Goal: Task Accomplishment & Management: Manage account settings

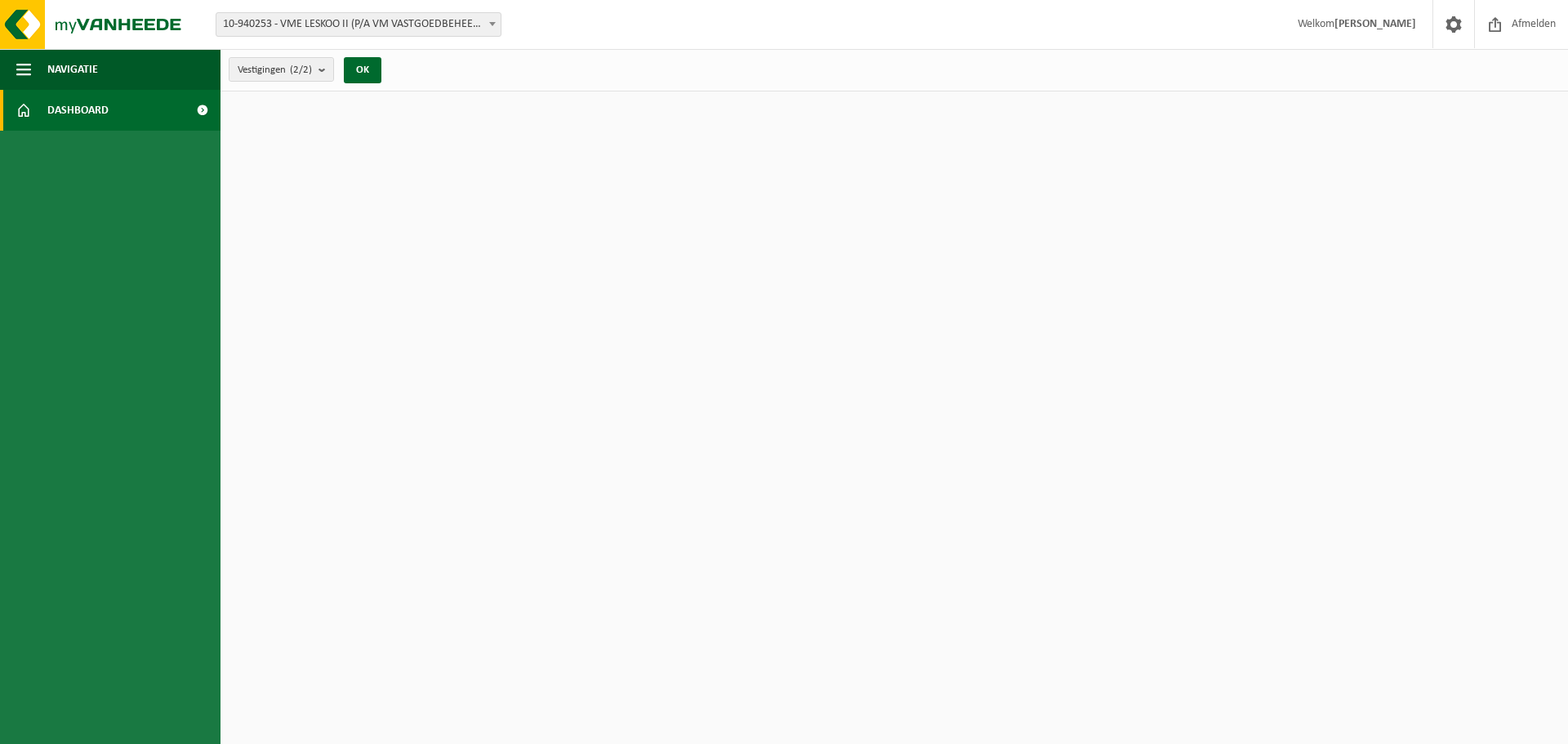
click at [1381, 29] on strong "[PERSON_NAME]" at bounding box center [1375, 24] width 81 height 12
click at [1451, 22] on span at bounding box center [1453, 24] width 25 height 48
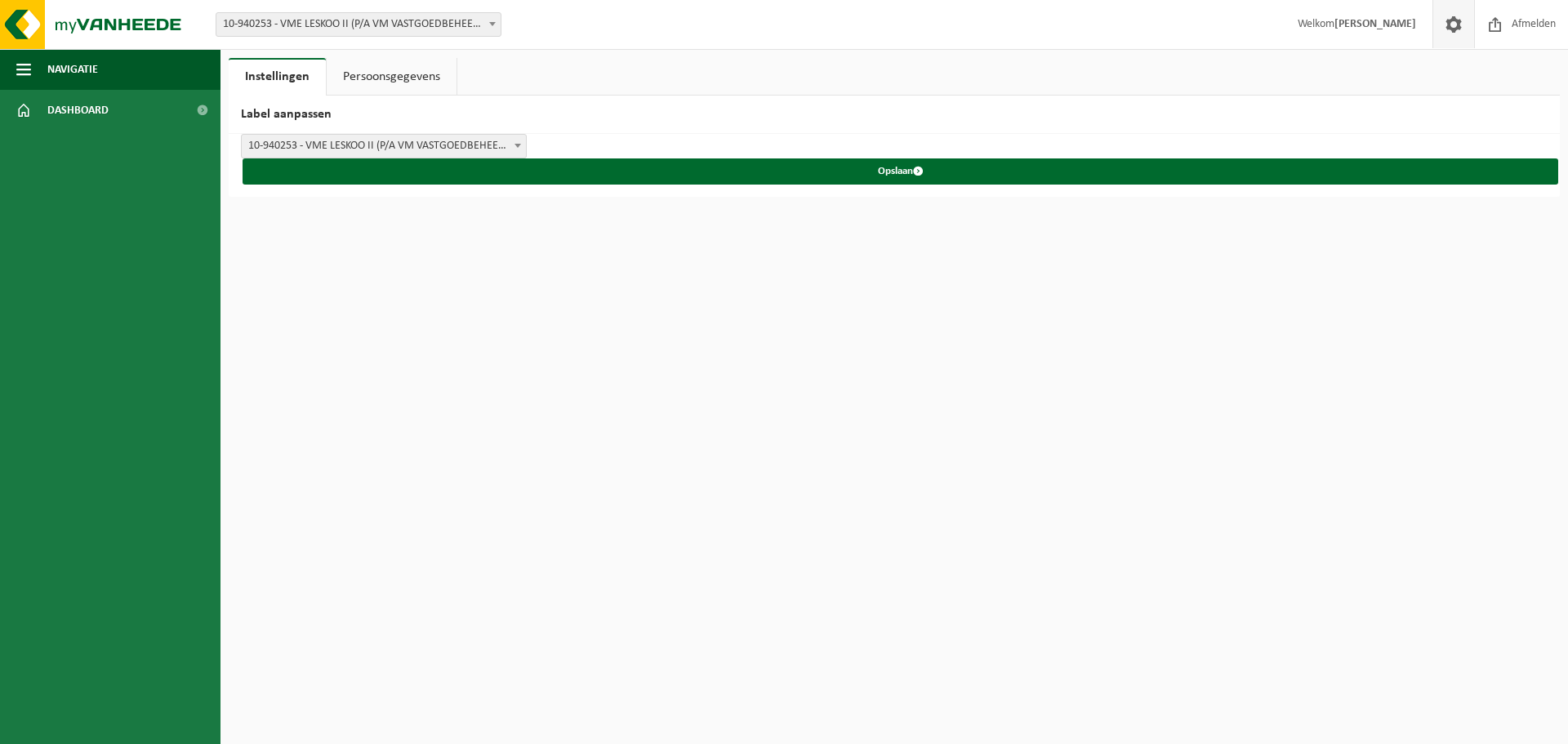
click at [370, 81] on link "Persoonsgegevens" at bounding box center [391, 77] width 130 height 37
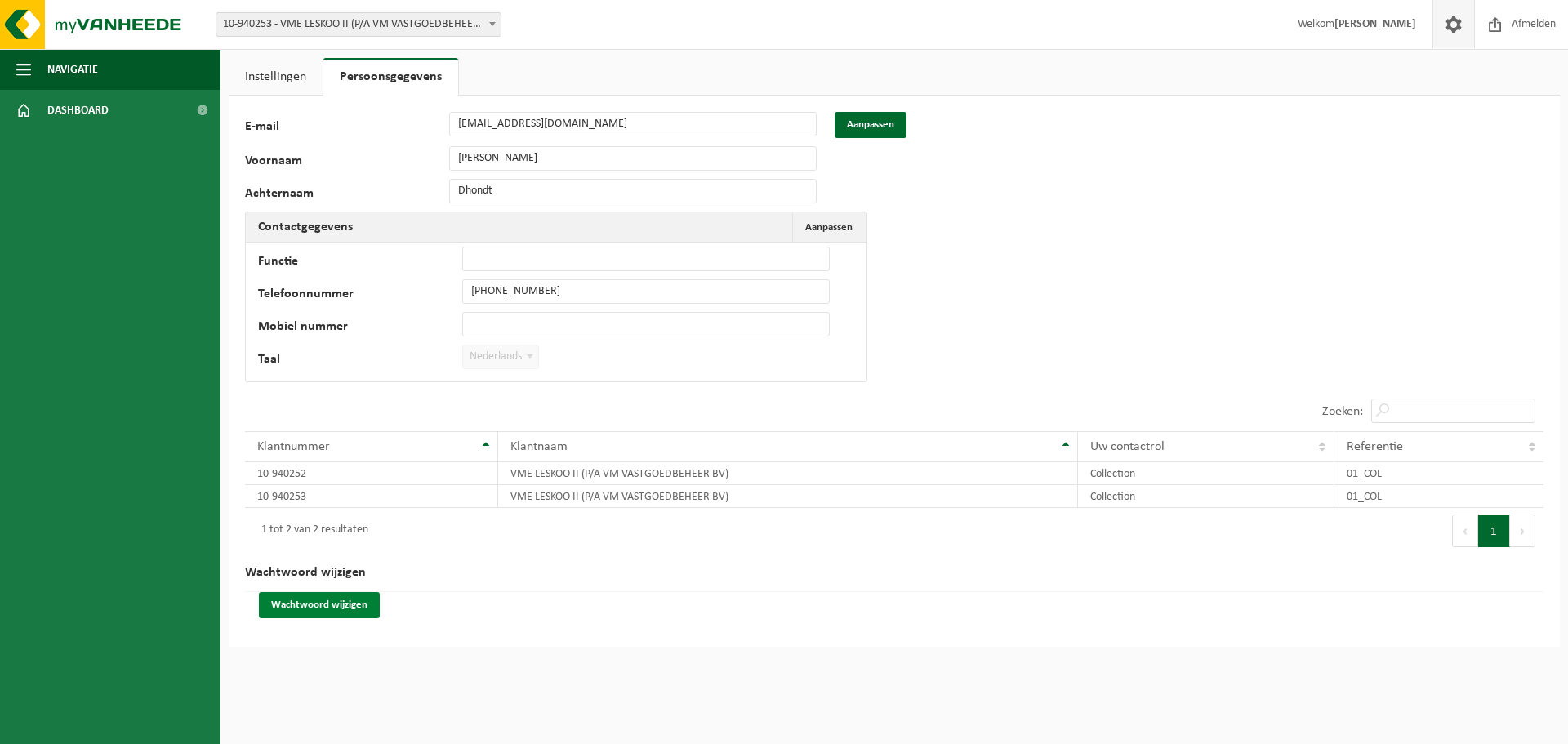
click at [358, 599] on button "Wachtwoord wijzigen" at bounding box center [320, 604] width 121 height 26
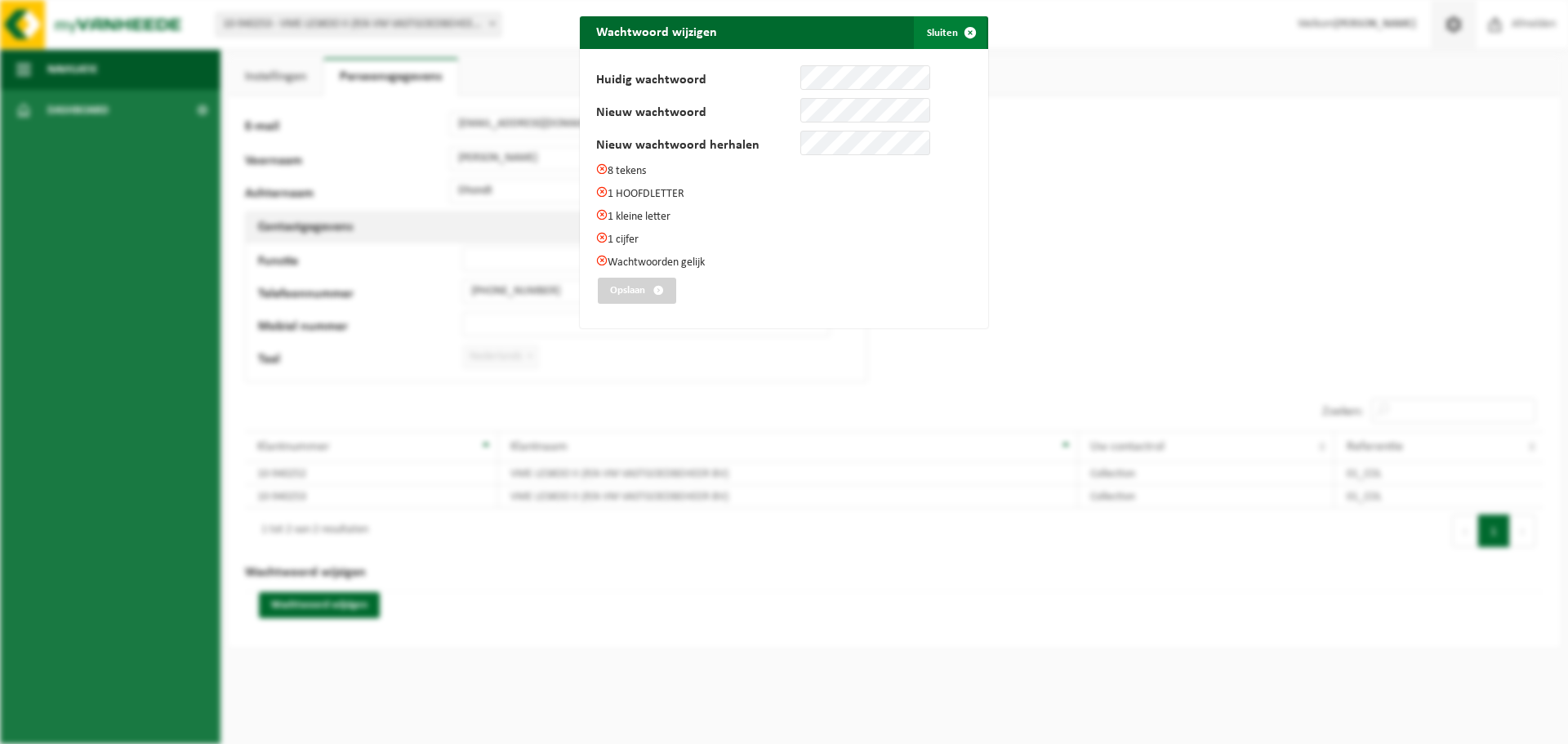
click at [967, 28] on span "submit" at bounding box center [970, 33] width 33 height 33
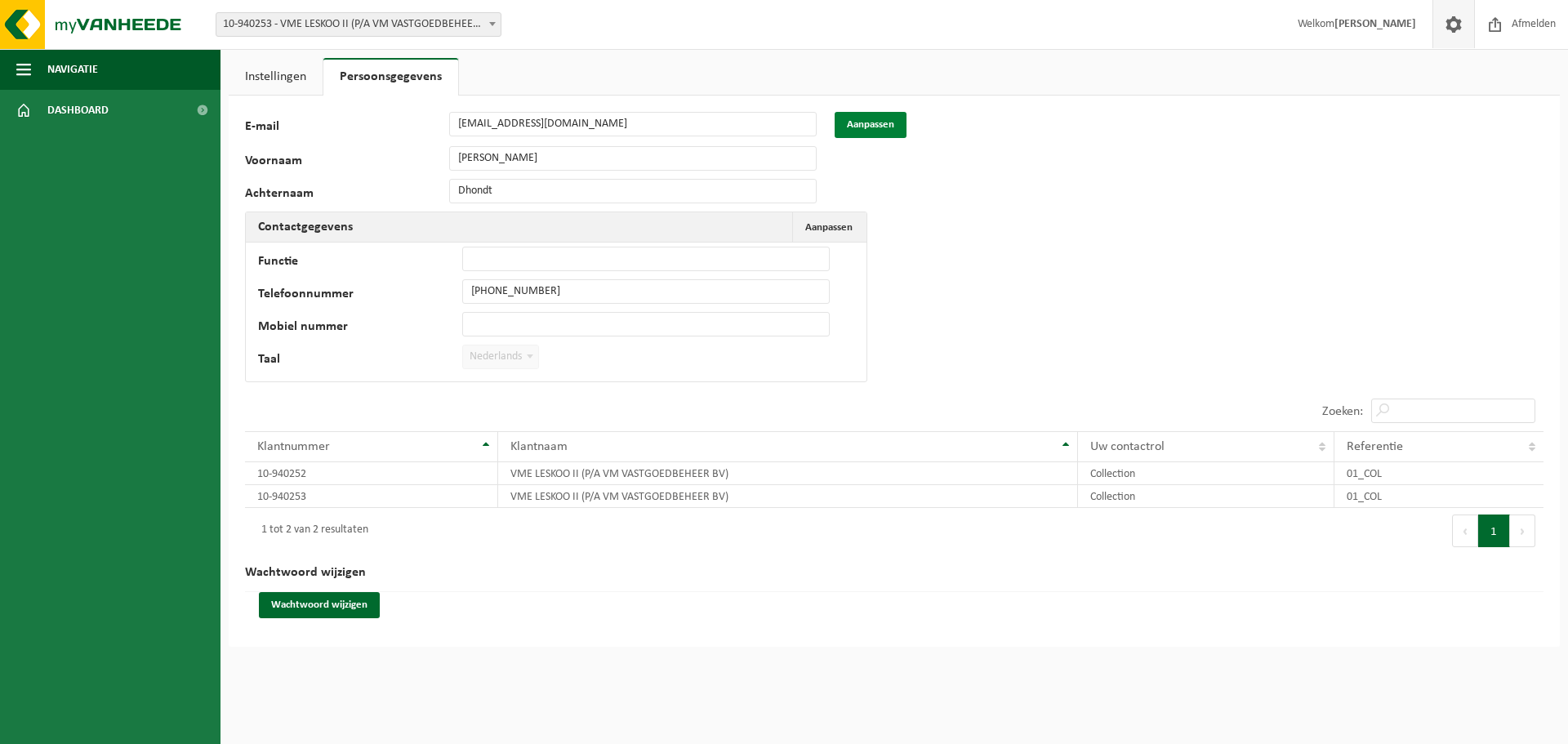
click at [875, 122] on button "Aanpassen" at bounding box center [870, 124] width 72 height 26
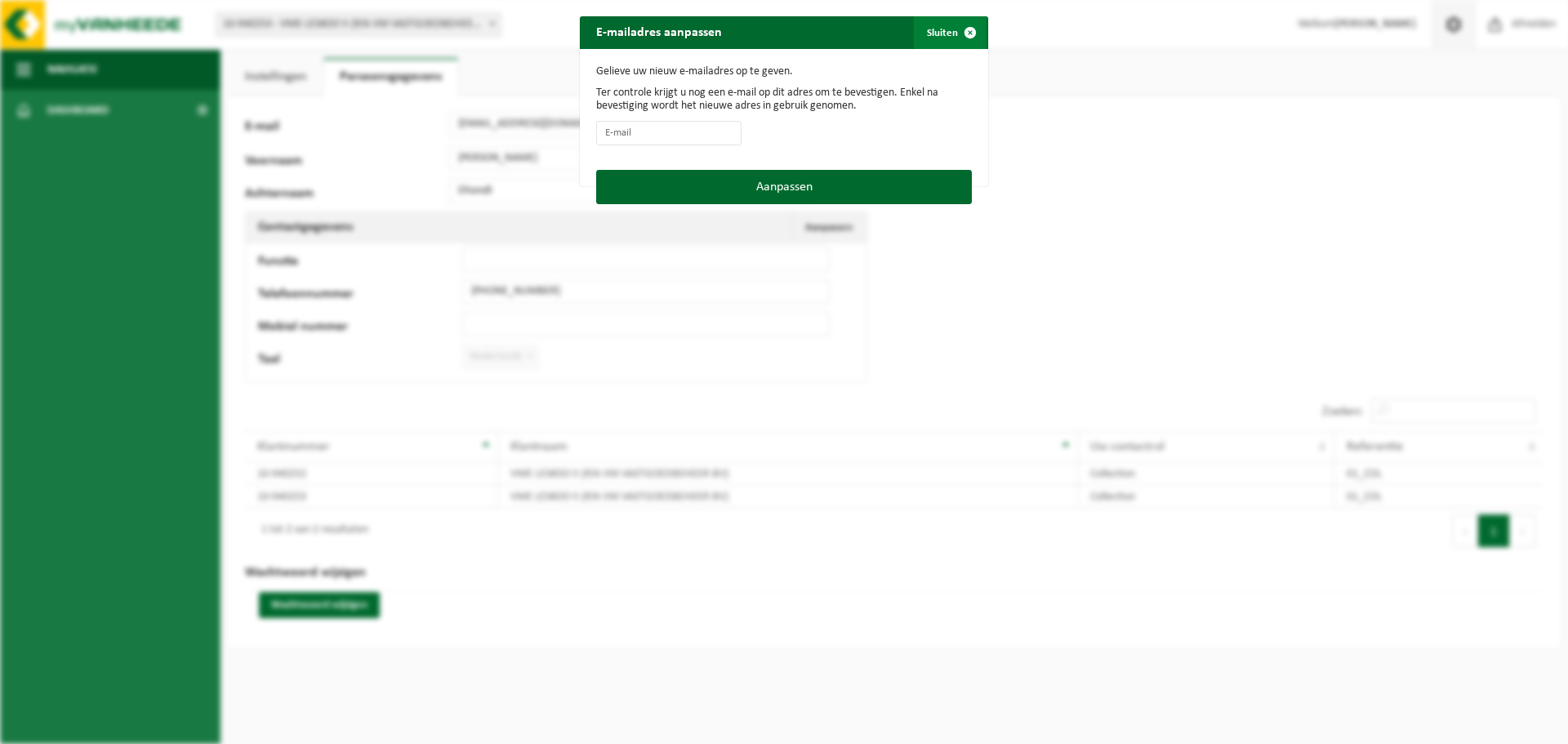
click at [942, 30] on button "Sluiten" at bounding box center [950, 33] width 73 height 33
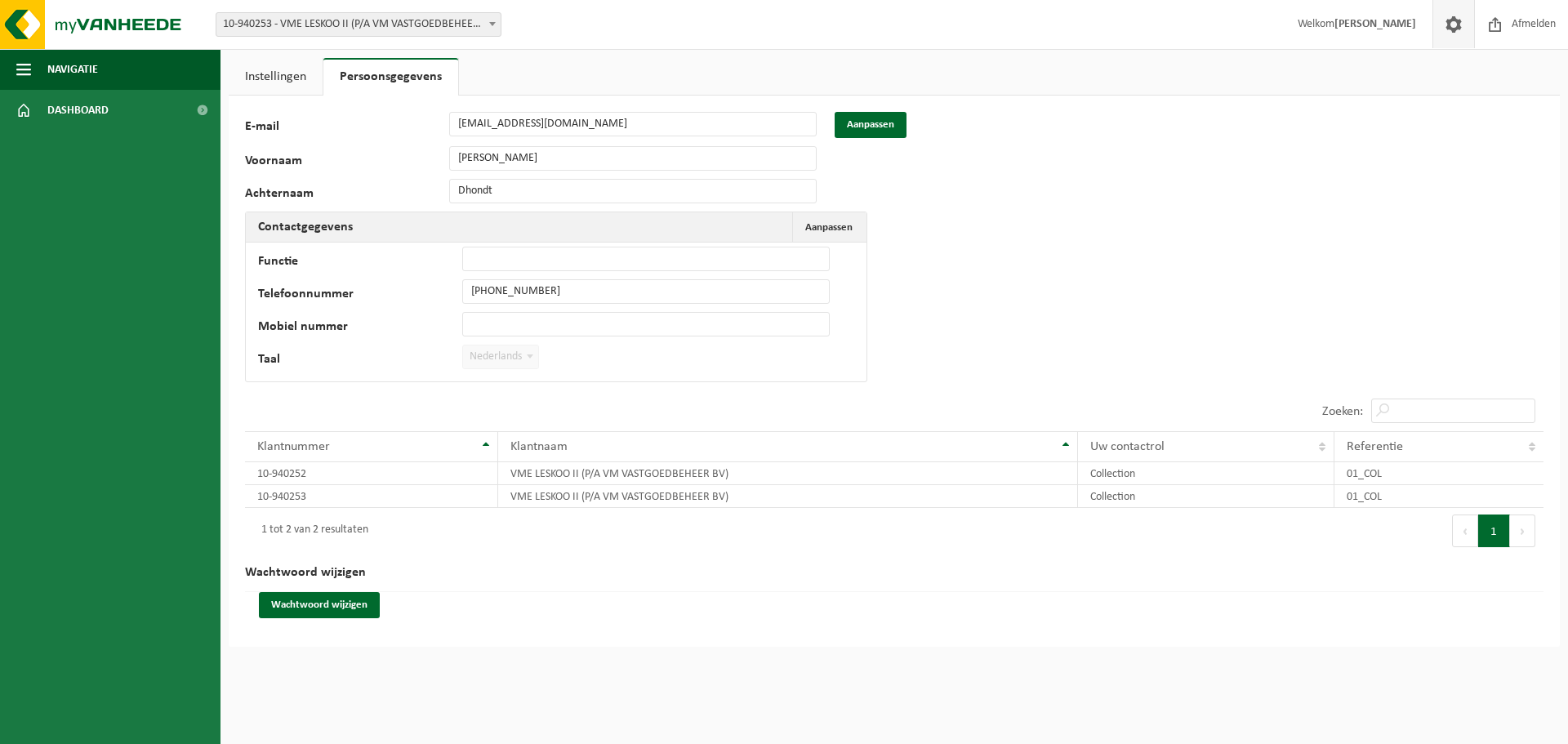
click at [258, 79] on link "Instellingen" at bounding box center [276, 77] width 94 height 37
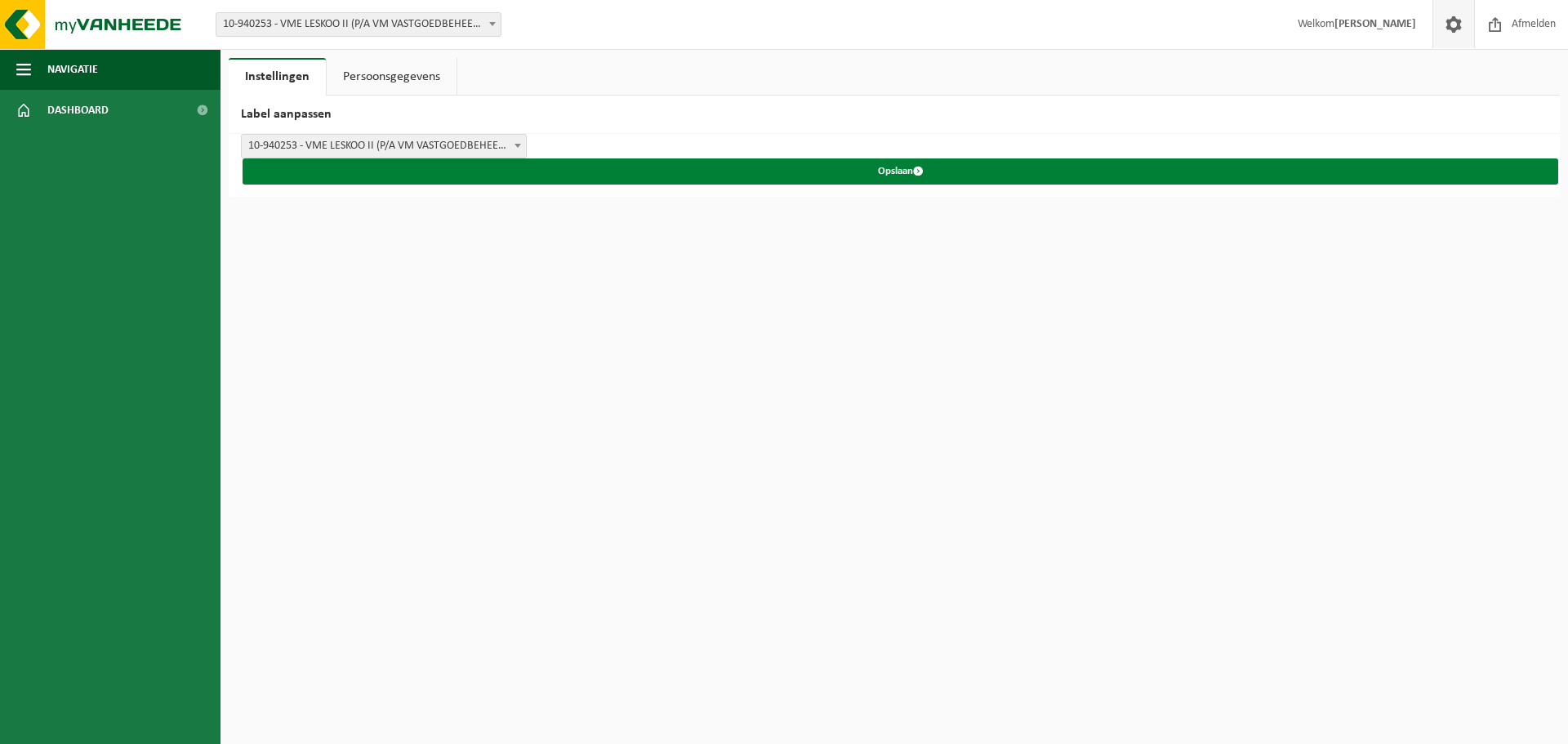
click at [892, 172] on button "Opslaan" at bounding box center [899, 171] width 1315 height 26
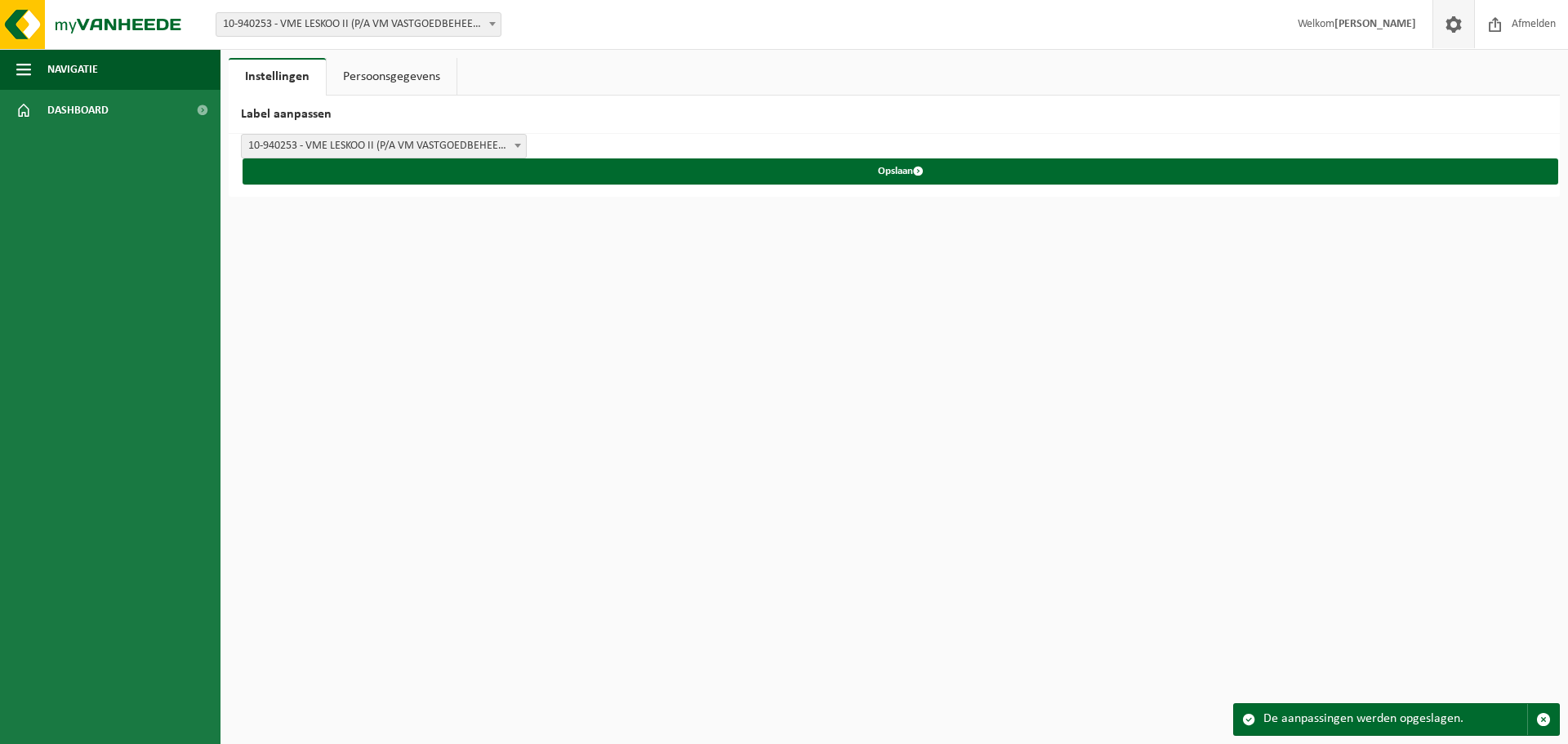
click at [892, 172] on button "Opslaan" at bounding box center [899, 171] width 1315 height 26
click at [1546, 716] on span "button" at bounding box center [1542, 718] width 14 height 14
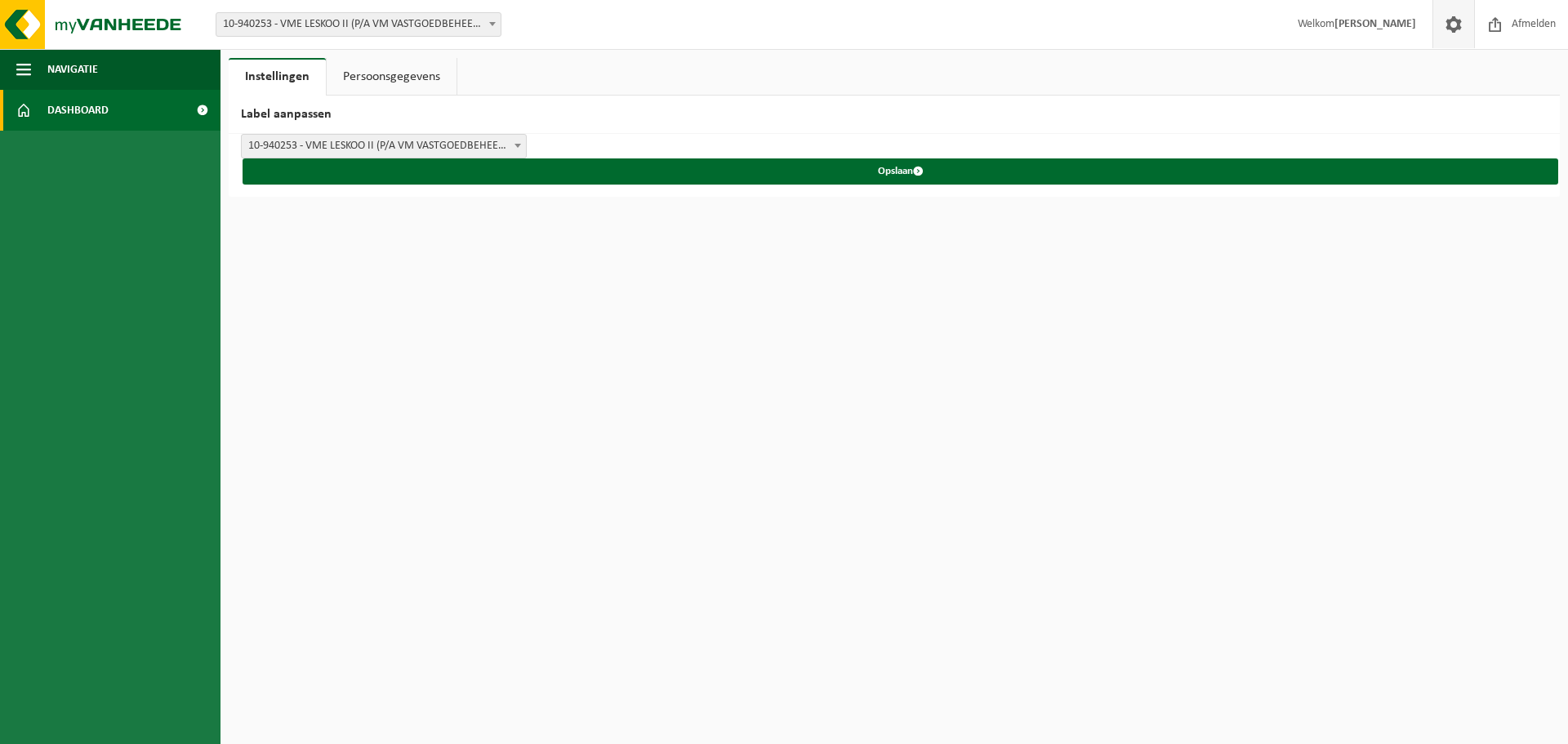
click at [198, 109] on span at bounding box center [202, 110] width 36 height 41
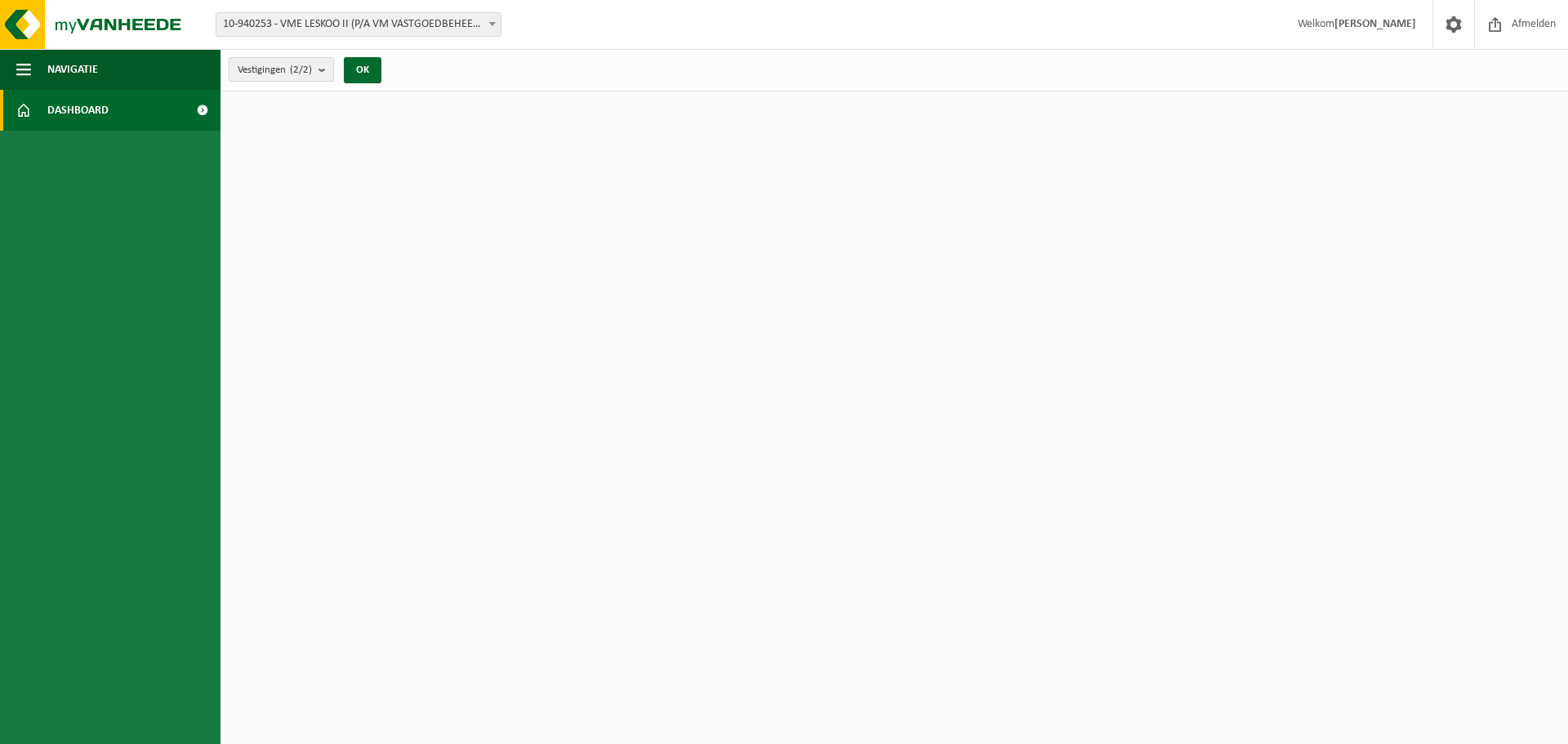
click at [277, 67] on span "Vestigingen (2/2)" at bounding box center [275, 71] width 75 height 25
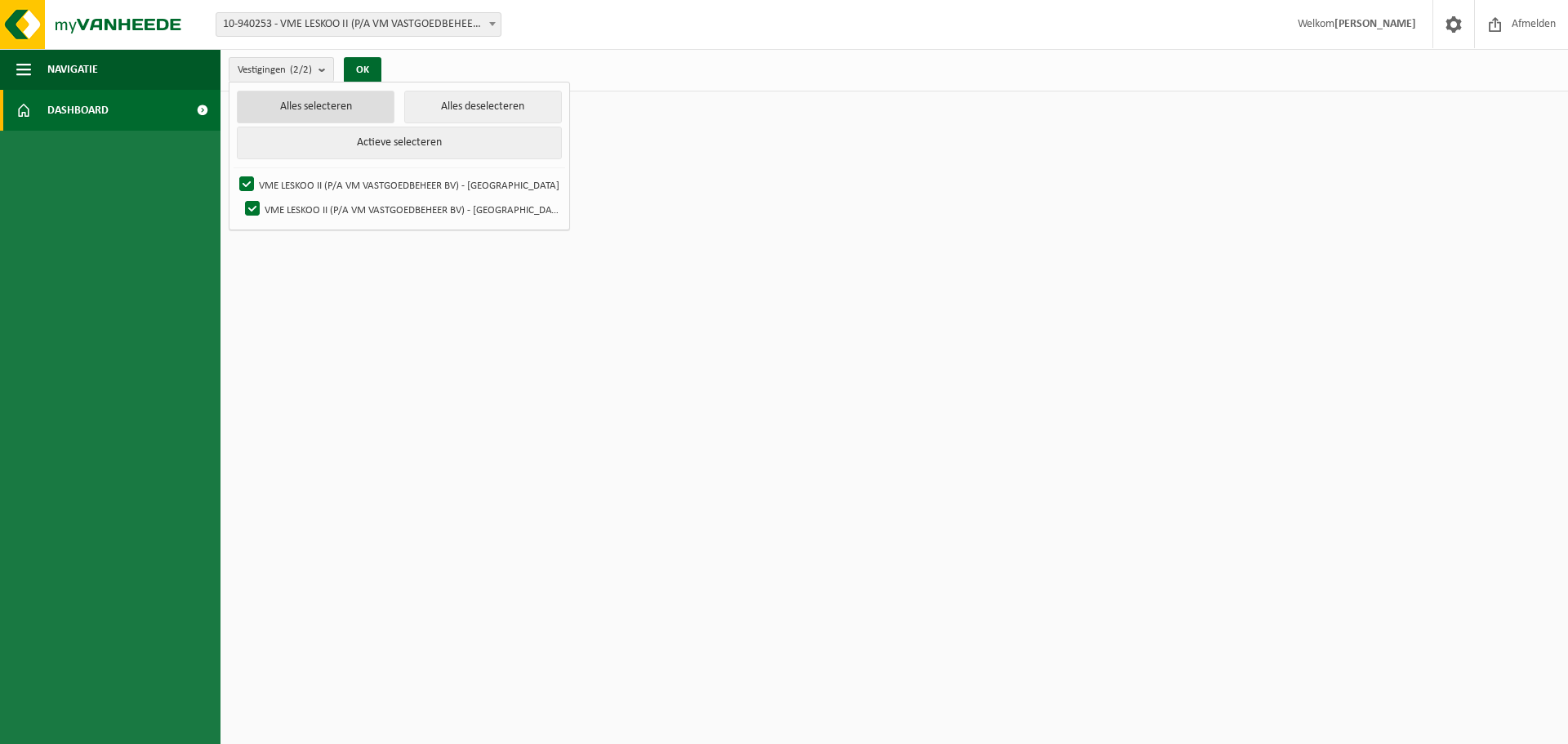
click at [296, 102] on button "Alles selecteren" at bounding box center [316, 107] width 158 height 33
click at [363, 141] on button "Actieve selecteren" at bounding box center [400, 142] width 325 height 33
click at [364, 66] on button "OK" at bounding box center [362, 70] width 37 height 26
